Goal: Transaction & Acquisition: Purchase product/service

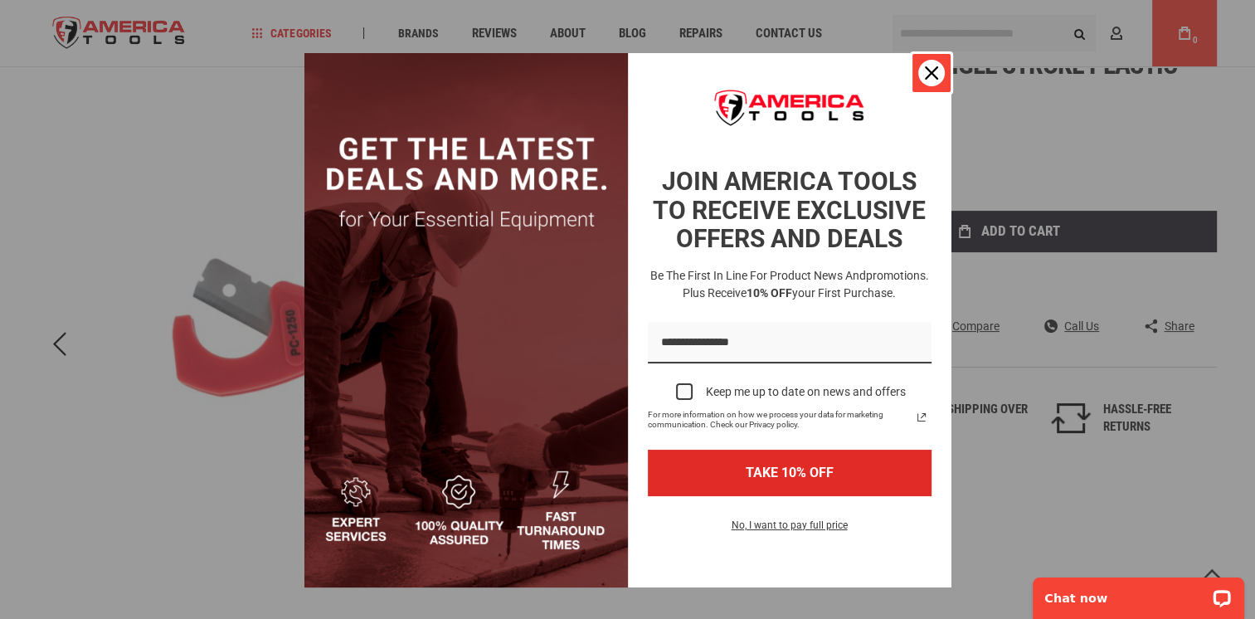
click at [925, 76] on icon "close icon" at bounding box center [931, 72] width 13 height 13
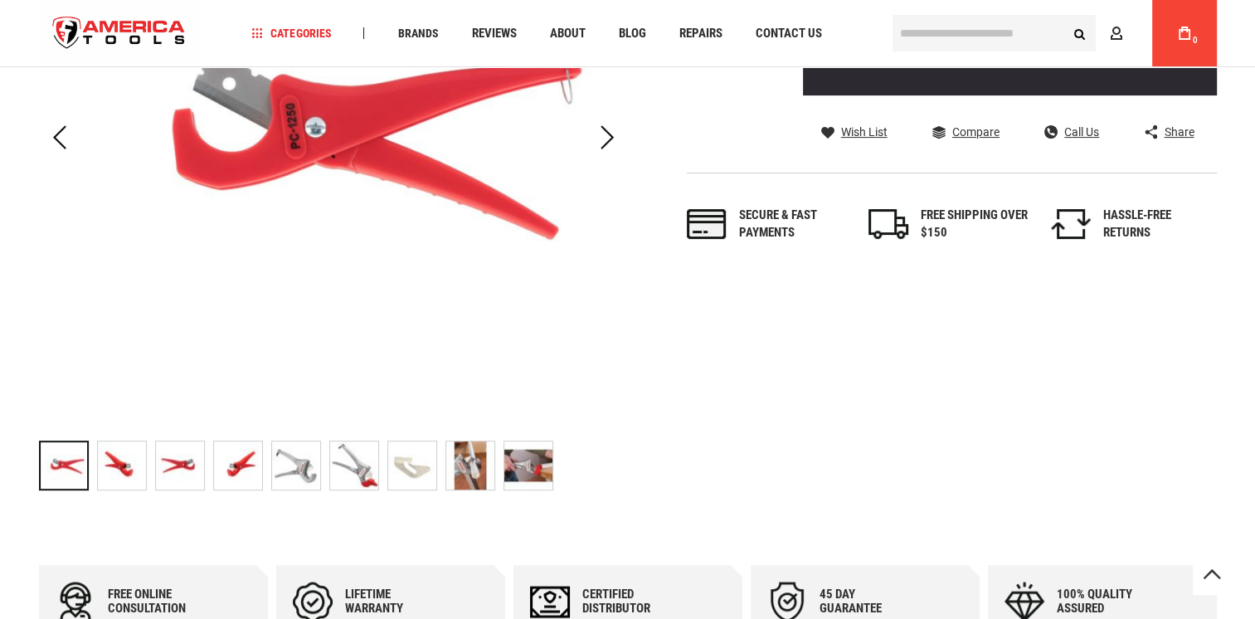
click at [126, 467] on img "RIDGID 23488 PC-1250 SINGLE STROKE PLASTIC PIPE & TUBING CUTTER" at bounding box center [122, 465] width 48 height 48
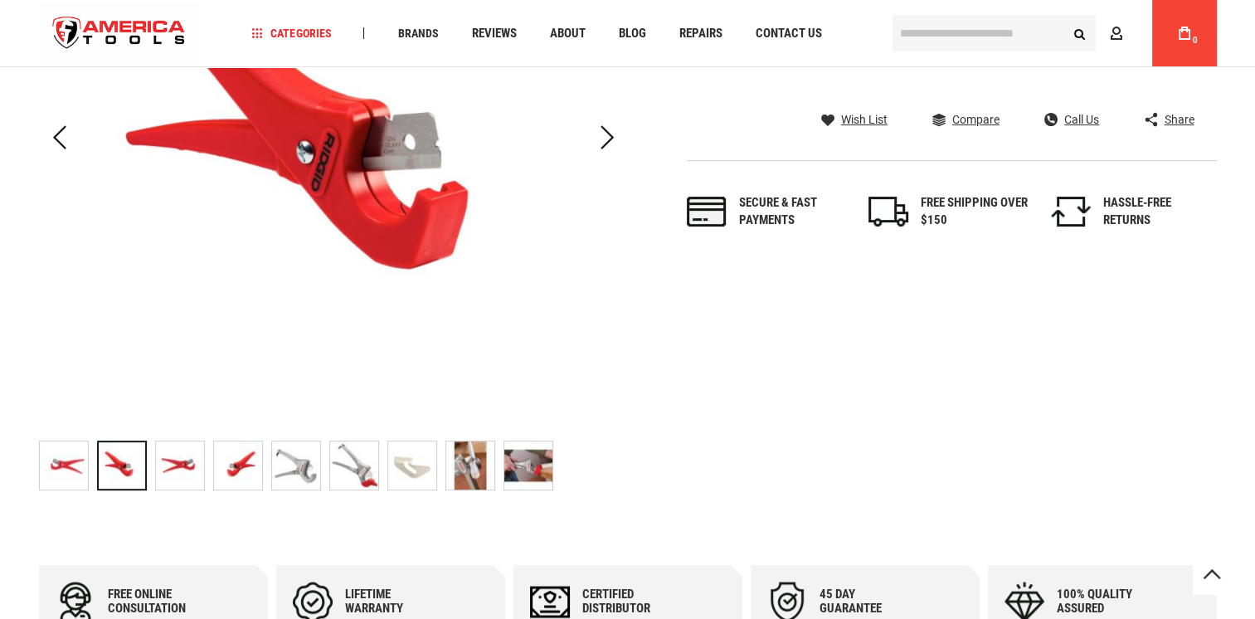
click at [189, 476] on img "RIDGID 23488 PC-1250 SINGLE STROKE PLASTIC PIPE & TUBING CUTTER" at bounding box center [180, 465] width 48 height 48
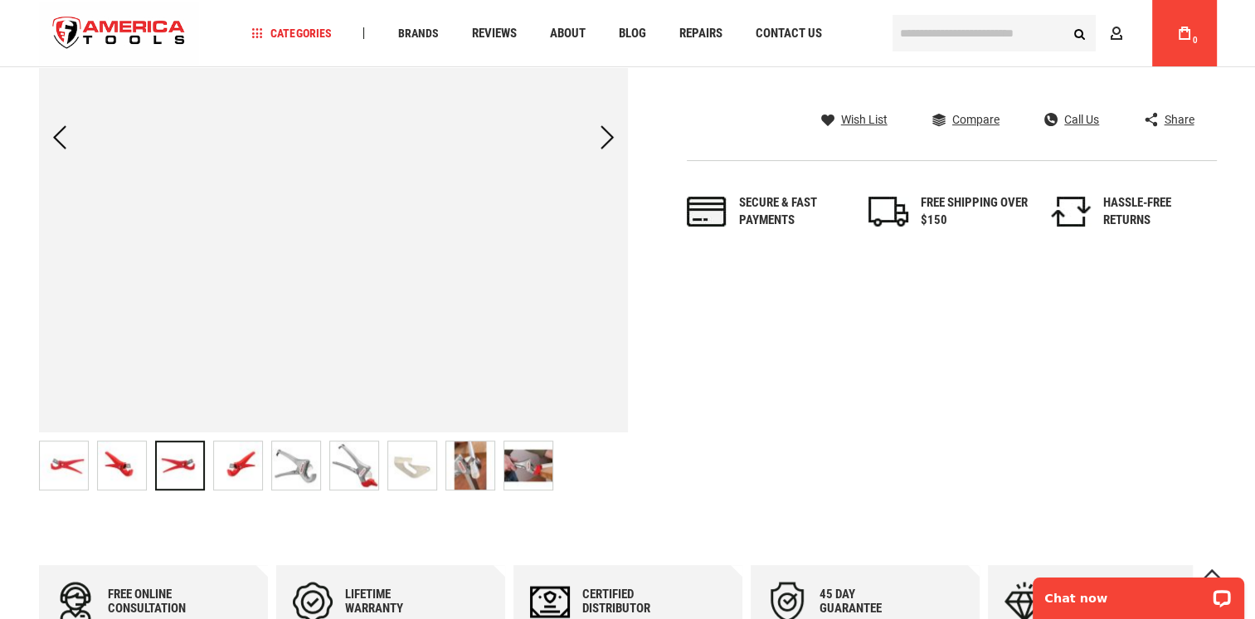
drag, startPoint x: 269, startPoint y: 484, endPoint x: 296, endPoint y: 478, distance: 28.2
click at [272, 481] on div at bounding box center [296, 465] width 514 height 66
click at [435, 474] on img "RIDGID 23488 PC-1250 SINGLE STROKE PLASTIC PIPE & TUBING CUTTER" at bounding box center [412, 465] width 48 height 48
click at [527, 479] on img "RIDGID 23488 PC-1250 SINGLE STROKE PLASTIC PIPE & TUBING CUTTER" at bounding box center [528, 465] width 48 height 48
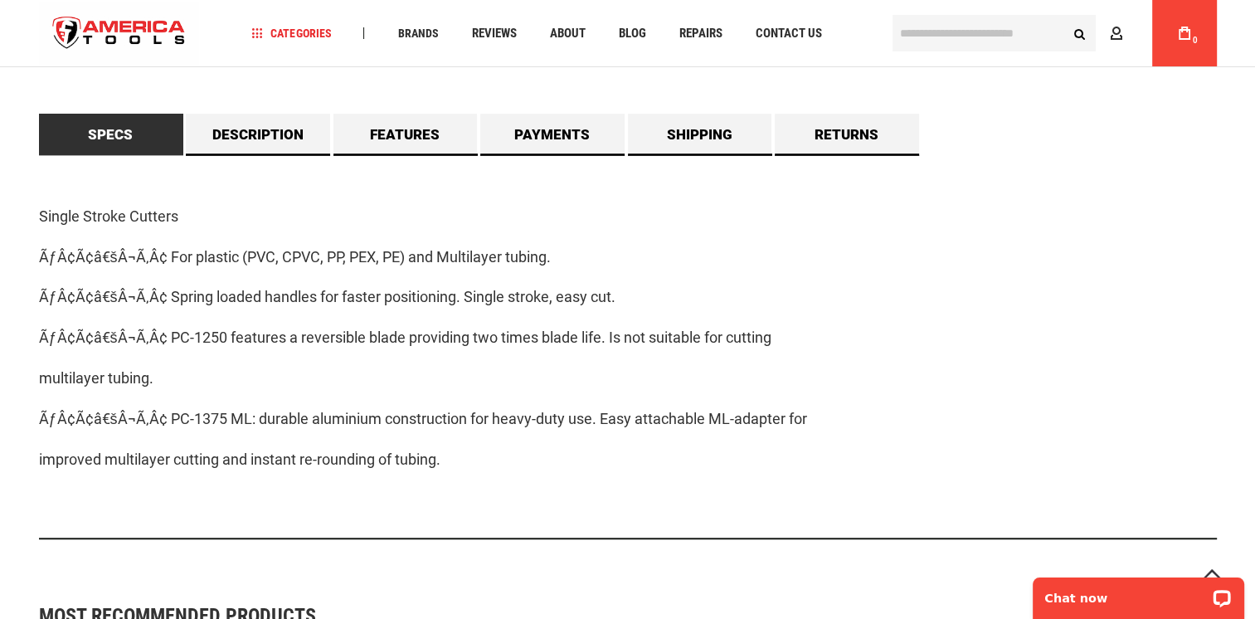
scroll to position [774, 0]
